Goal: Transaction & Acquisition: Purchase product/service

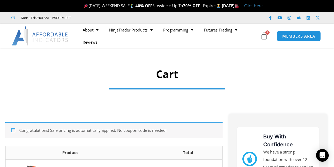
click at [261, 37] on icon at bounding box center [263, 35] width 7 height 7
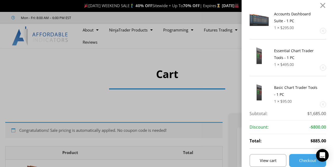
click at [269, 87] on img at bounding box center [258, 92] width 19 height 17
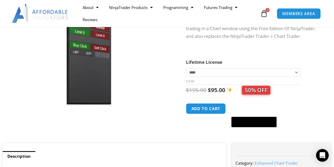
scroll to position [94, 0]
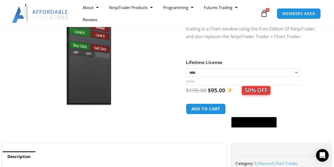
click at [266, 13] on icon at bounding box center [263, 13] width 7 height 7
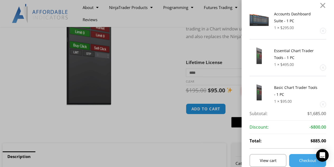
click at [269, 20] on img at bounding box center [258, 18] width 19 height 15
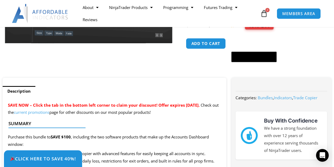
scroll to position [150, 0]
